Goal: Task Accomplishment & Management: Manage account settings

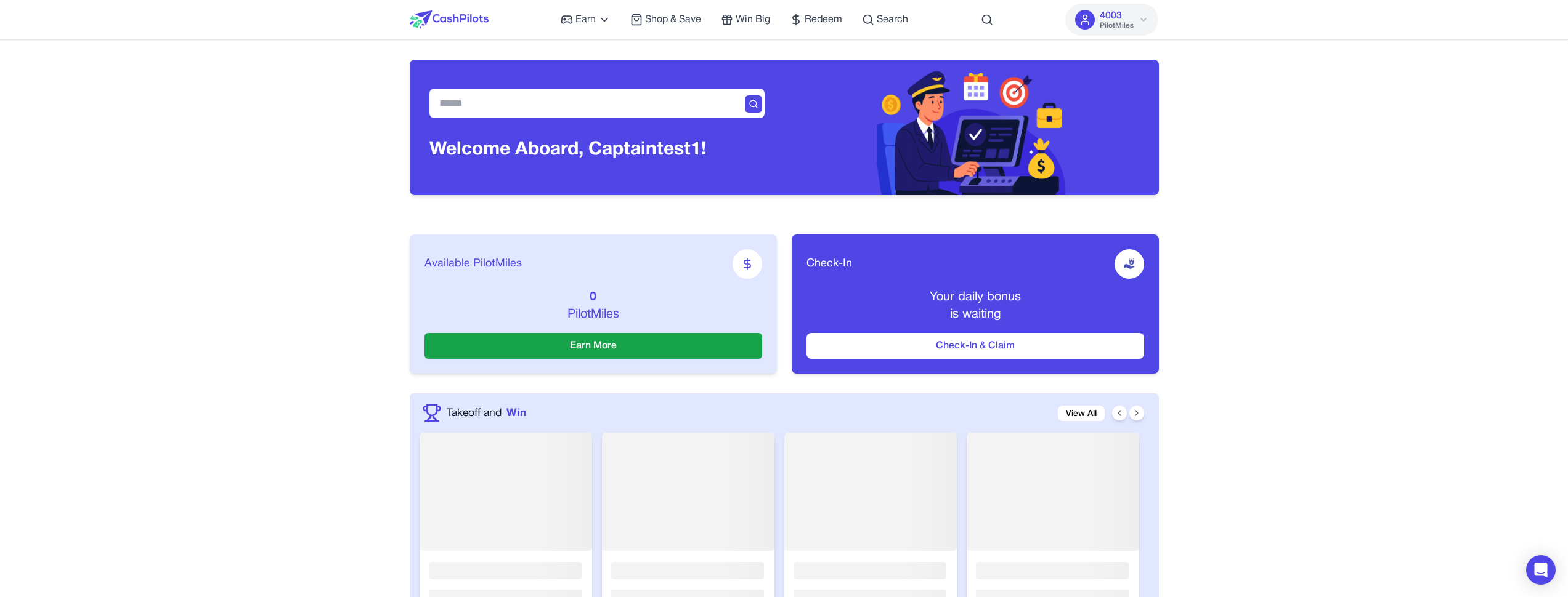
click at [1060, 253] on div "Check-In" at bounding box center [975, 264] width 338 height 30
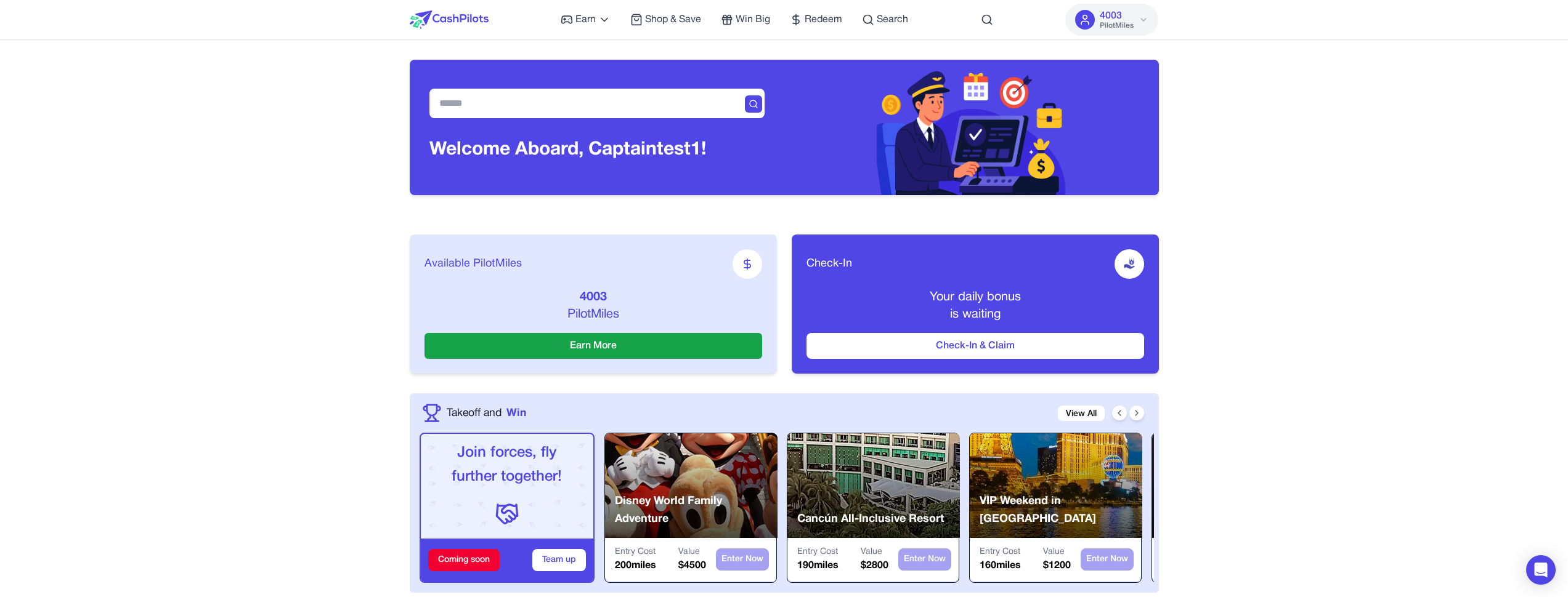
click at [697, 149] on h3 "Welcome Aboard, Captain test1!" at bounding box center [568, 150] width 277 height 22
copy h3 "Welcome Aboard, Captain"
click at [689, 149] on h3 "Welcome Aboard, Captain test1!" at bounding box center [568, 150] width 277 height 22
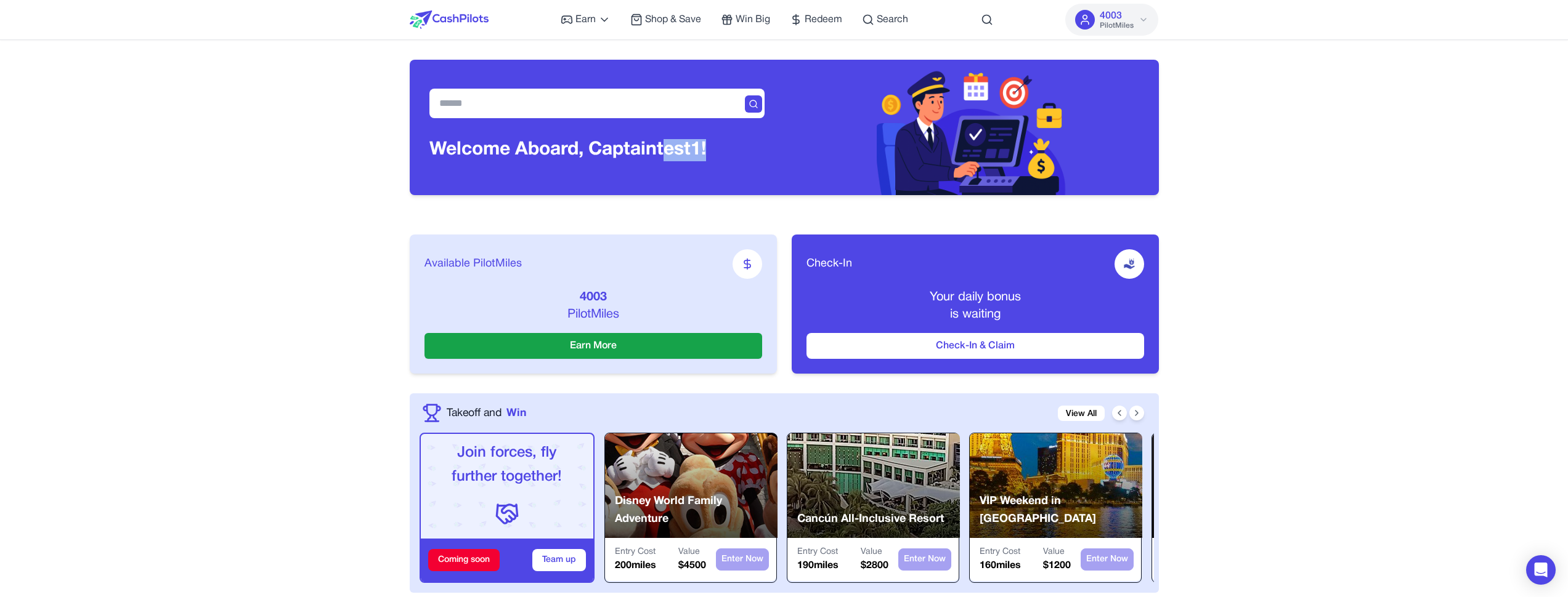
copy h3 "test1"
click at [847, 28] on div "Earn Play Games Enjoy fun games and earn Try New App Test new app for rewards T…" at bounding box center [734, 19] width 347 height 40
click at [841, 15] on span "Redeem" at bounding box center [823, 19] width 38 height 15
